Goal: Task Accomplishment & Management: Manage account settings

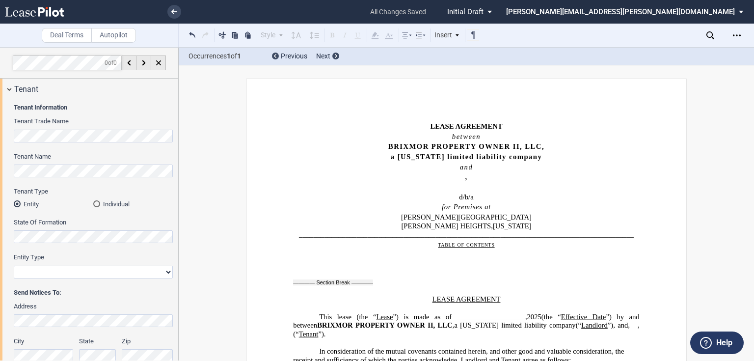
select select "natural expiration"
select select "fixed"
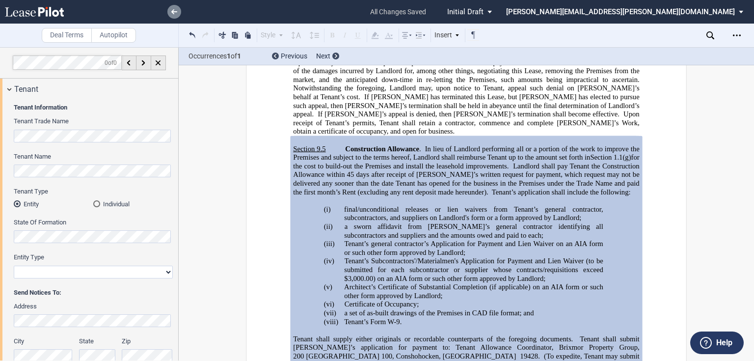
click at [172, 10] on use at bounding box center [174, 11] width 6 height 5
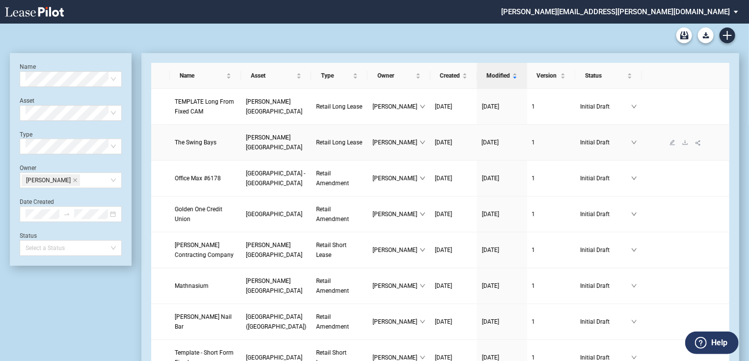
click at [251, 150] on span "[PERSON_NAME][GEOGRAPHIC_DATA]" at bounding box center [274, 142] width 56 height 17
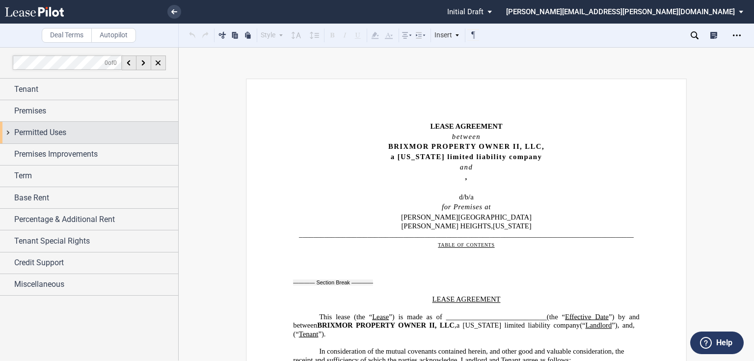
click at [77, 138] on div "Permitted Uses" at bounding box center [89, 132] width 178 height 21
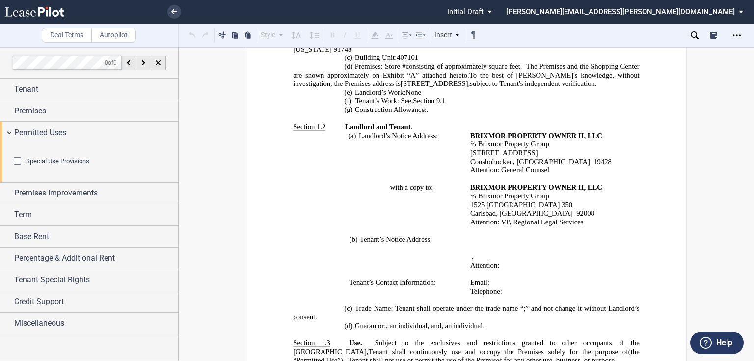
scroll to position [550, 0]
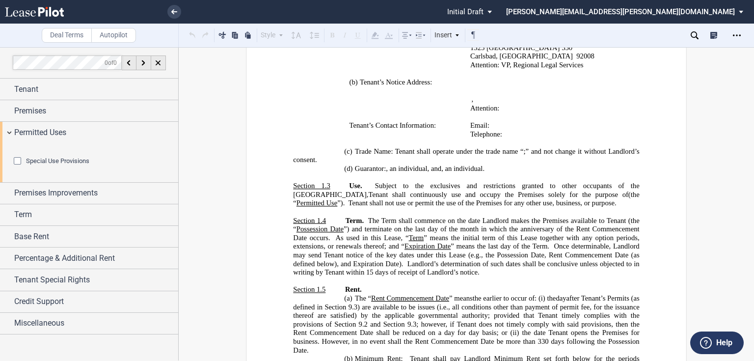
click at [518, 196] on span "Tenant shall continuously use and occupy the Premises solely for the purpose of" at bounding box center [498, 194] width 260 height 8
click at [526, 194] on span "Tenant shall continuously use and occupy the Premises solely for the purpose of" at bounding box center [498, 194] width 260 height 8
click at [532, 196] on span "(the “" at bounding box center [467, 198] width 348 height 17
